Goal: Task Accomplishment & Management: Manage account settings

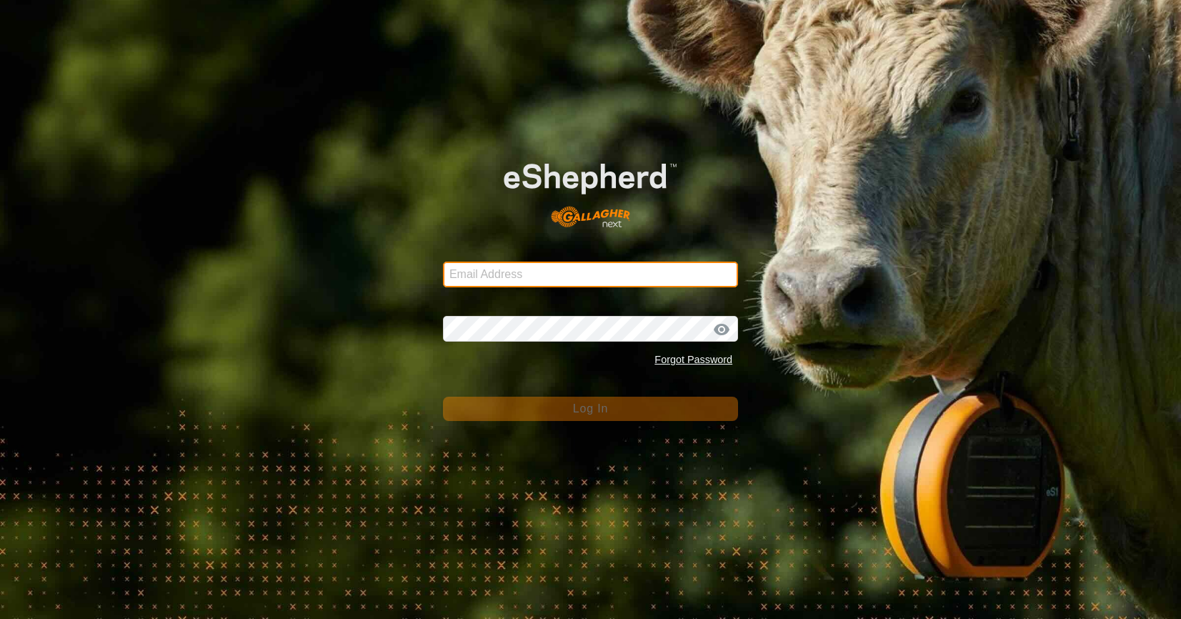
type input "[EMAIL_ADDRESS][DOMAIN_NAME]"
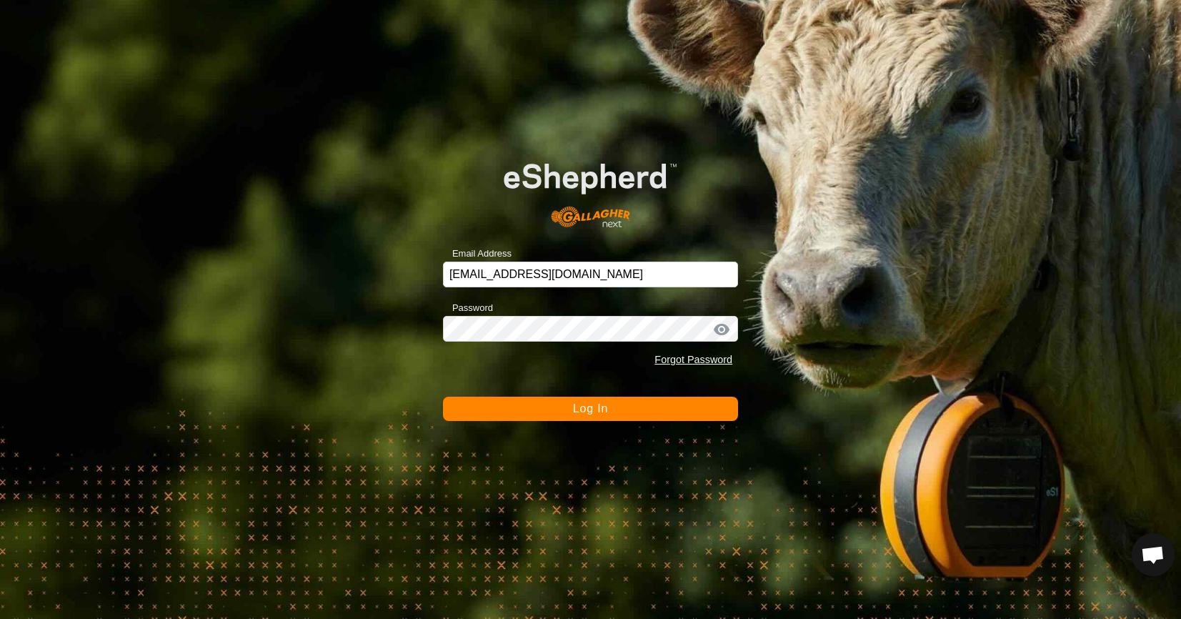
click at [654, 405] on button "Log In" at bounding box center [590, 408] width 295 height 24
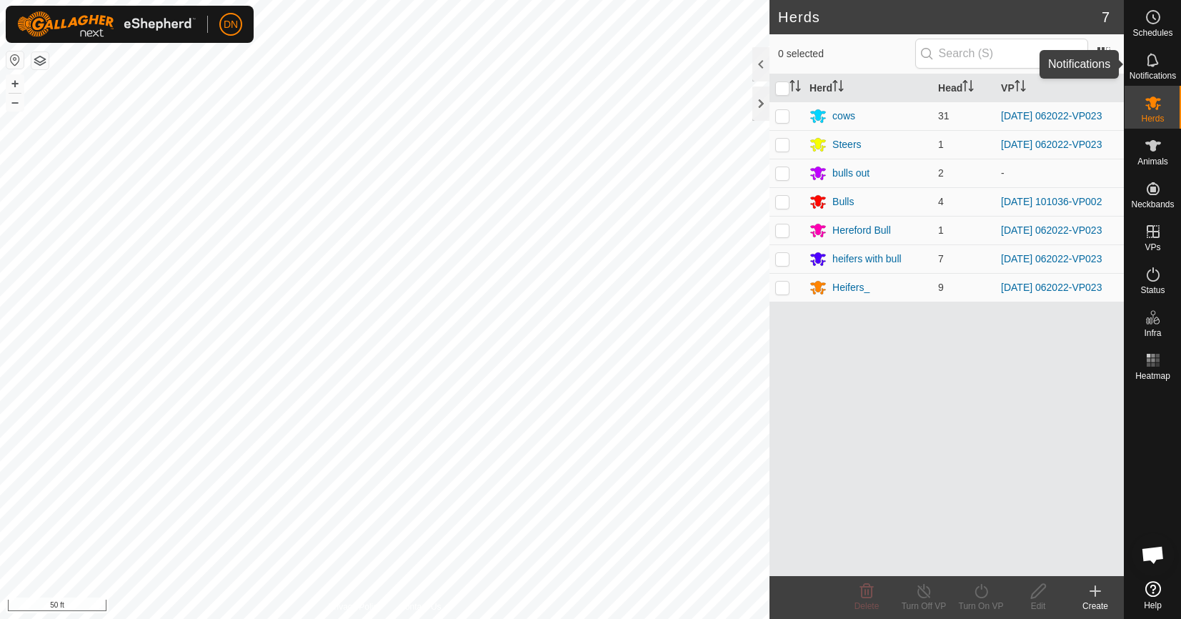
click at [1152, 59] on icon at bounding box center [1152, 59] width 17 height 17
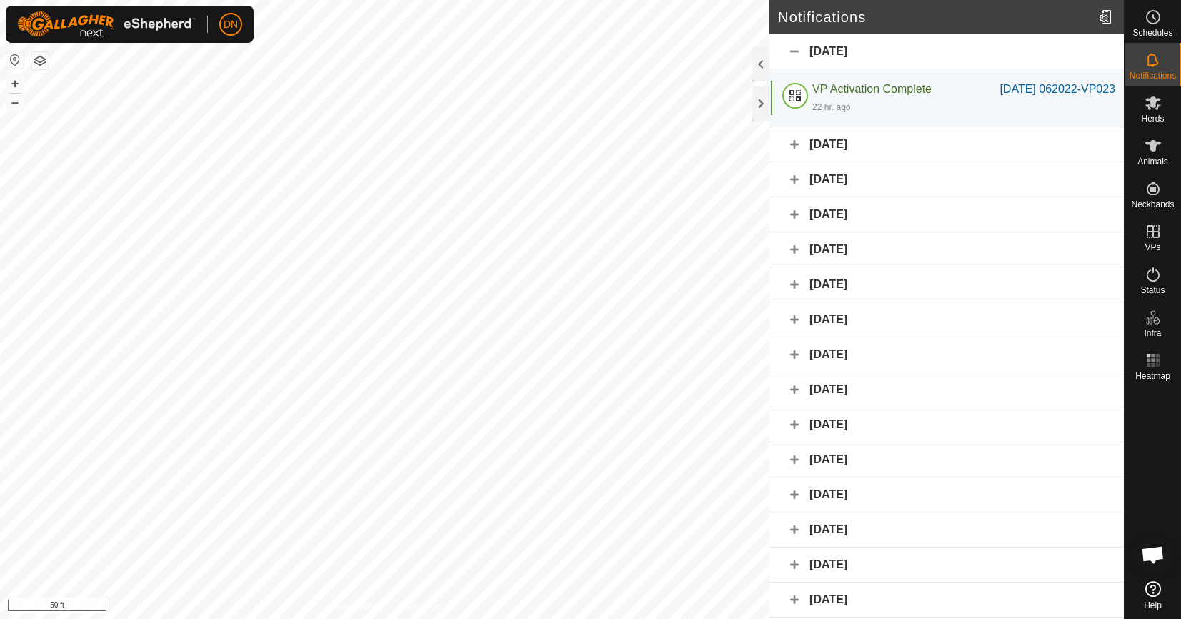
click at [826, 159] on div "[DATE]" at bounding box center [946, 144] width 354 height 35
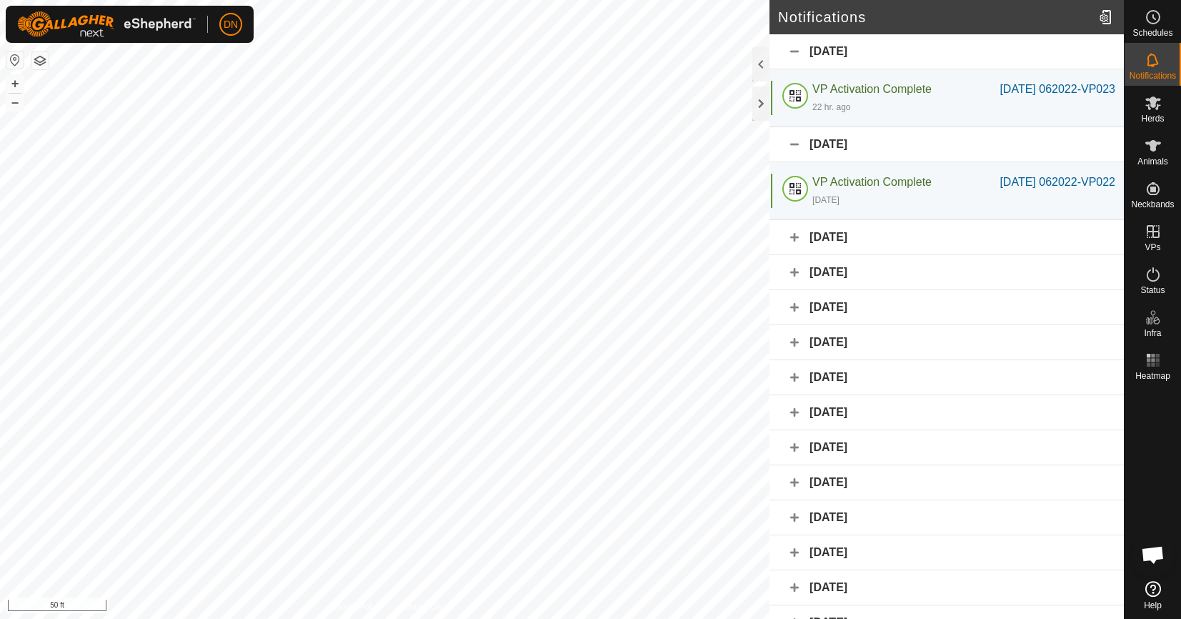
click at [864, 255] on div "[DATE]" at bounding box center [946, 237] width 354 height 35
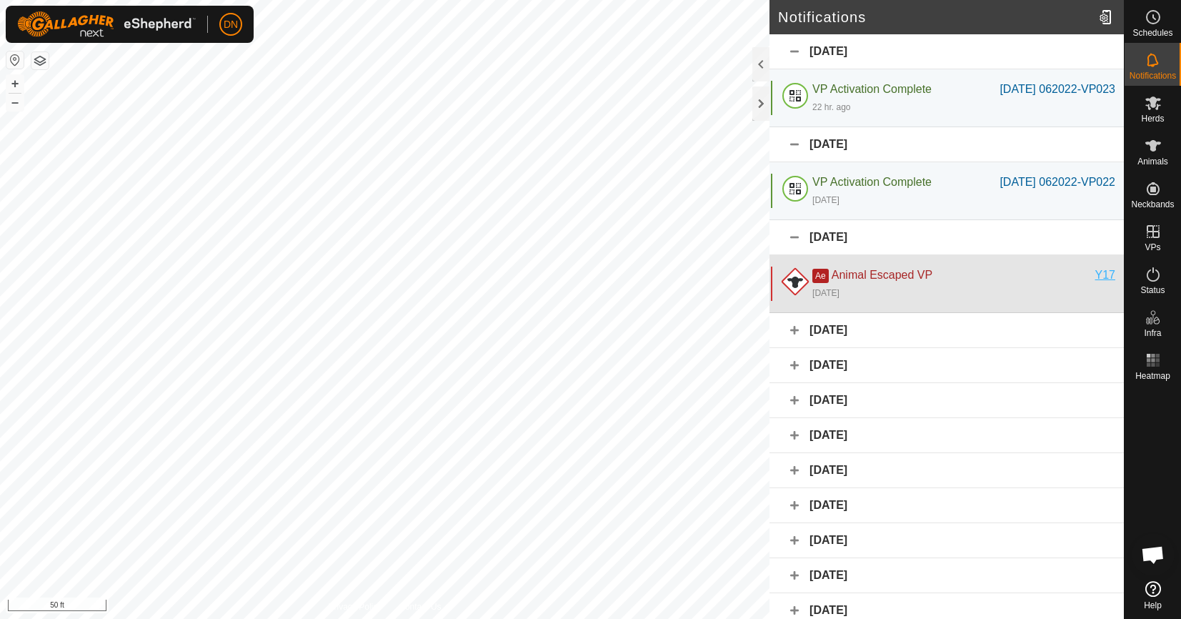
click at [1096, 284] on div "Y17" at bounding box center [1105, 274] width 20 height 17
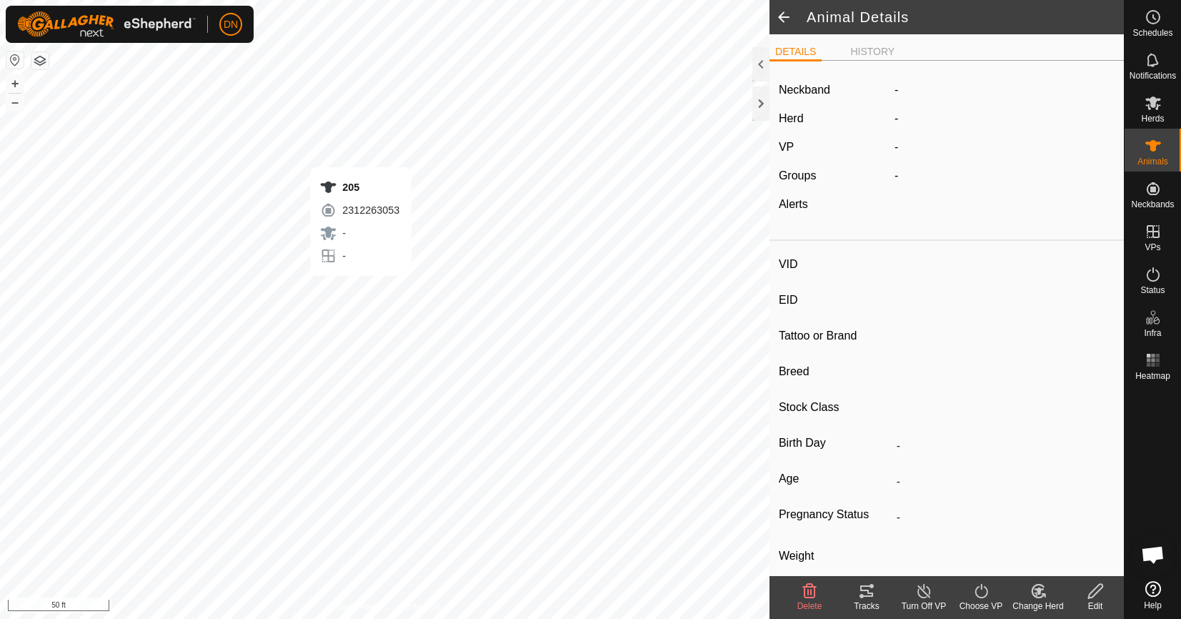
type input "Y17"
type input "-"
type input "Yellow"
type input "Simmental"
type input "-"
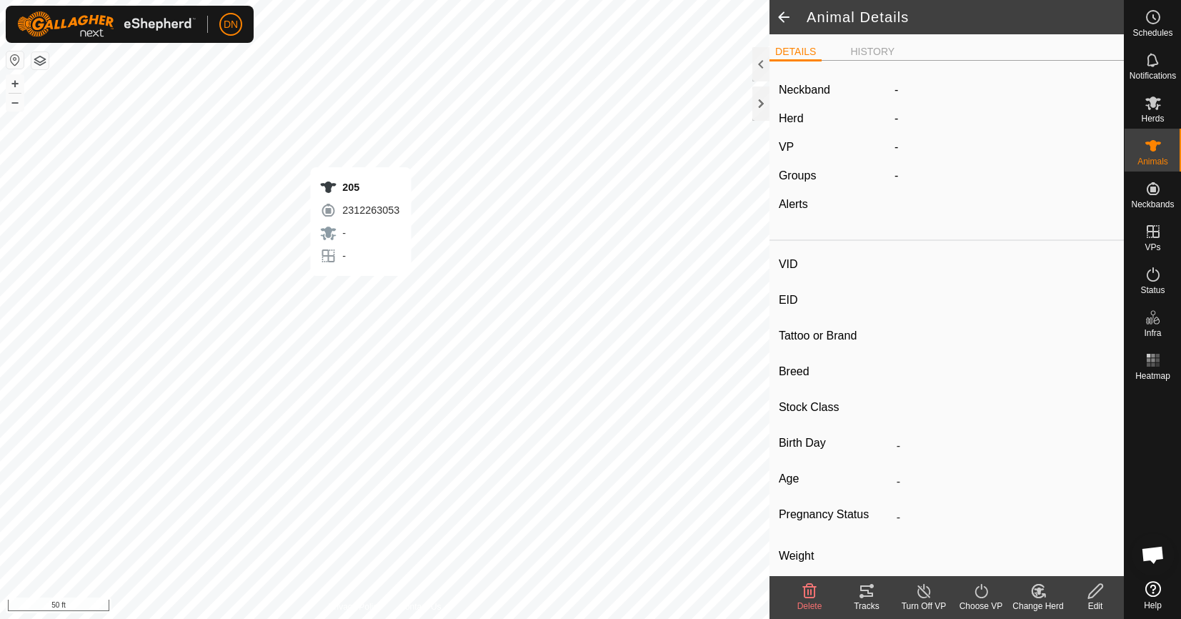
type input "0 kg"
type input "-"
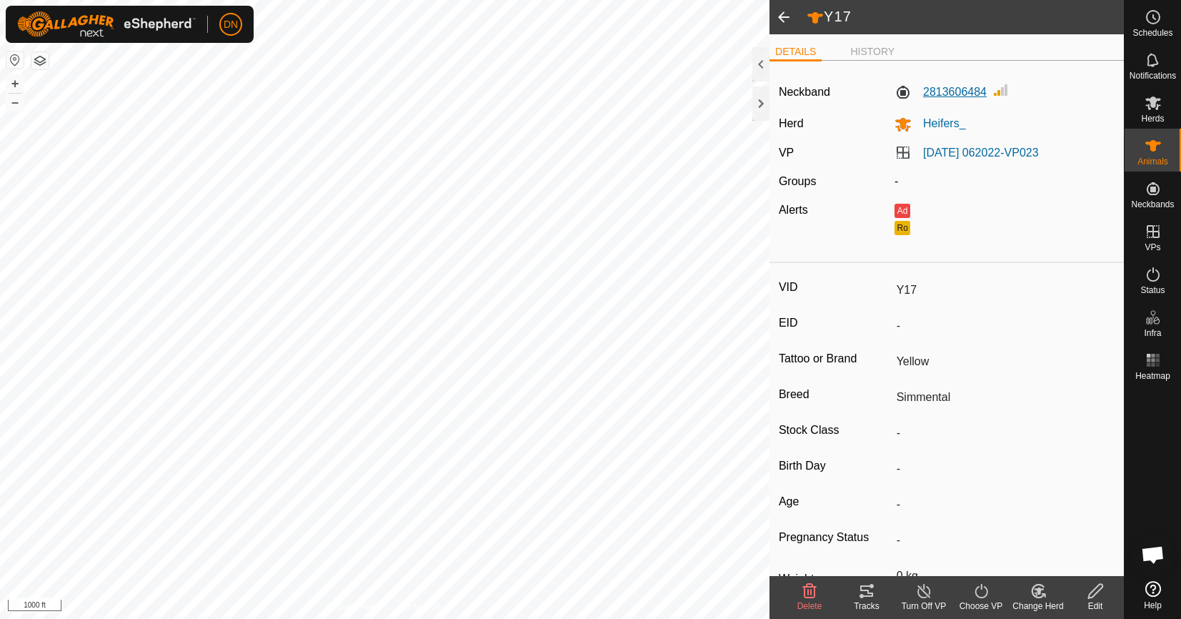
click at [952, 91] on label "2813606484" at bounding box center [940, 92] width 92 height 17
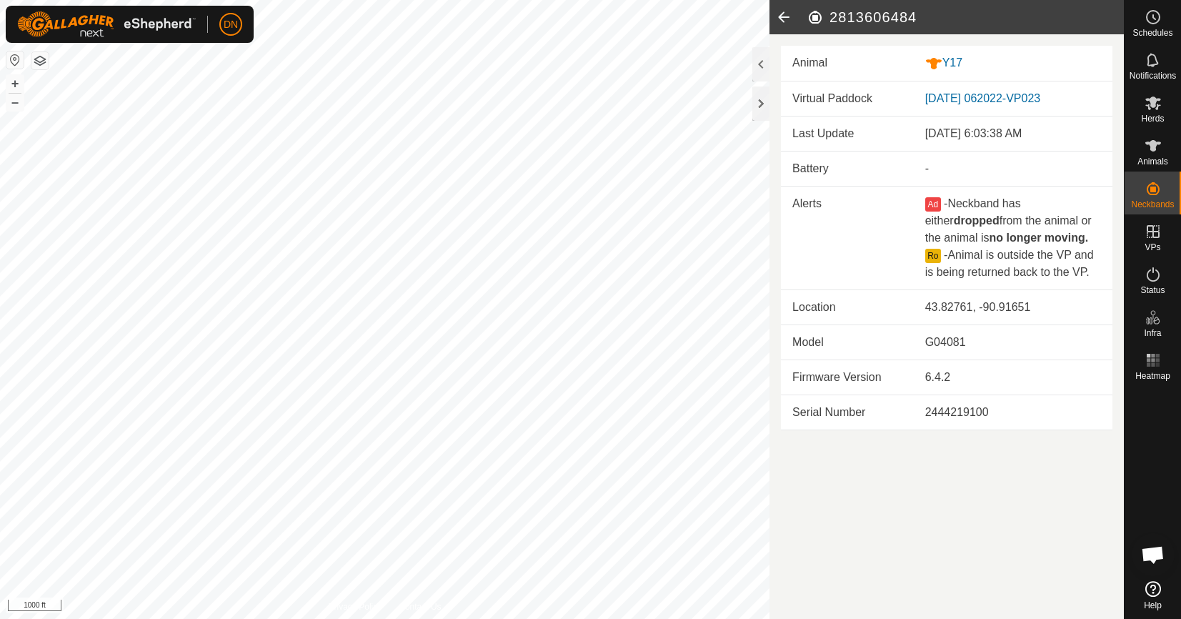
click at [952, 90] on td "[DATE] 062022-VP023" at bounding box center [1013, 98] width 199 height 35
